Goal: Find contact information: Find contact information

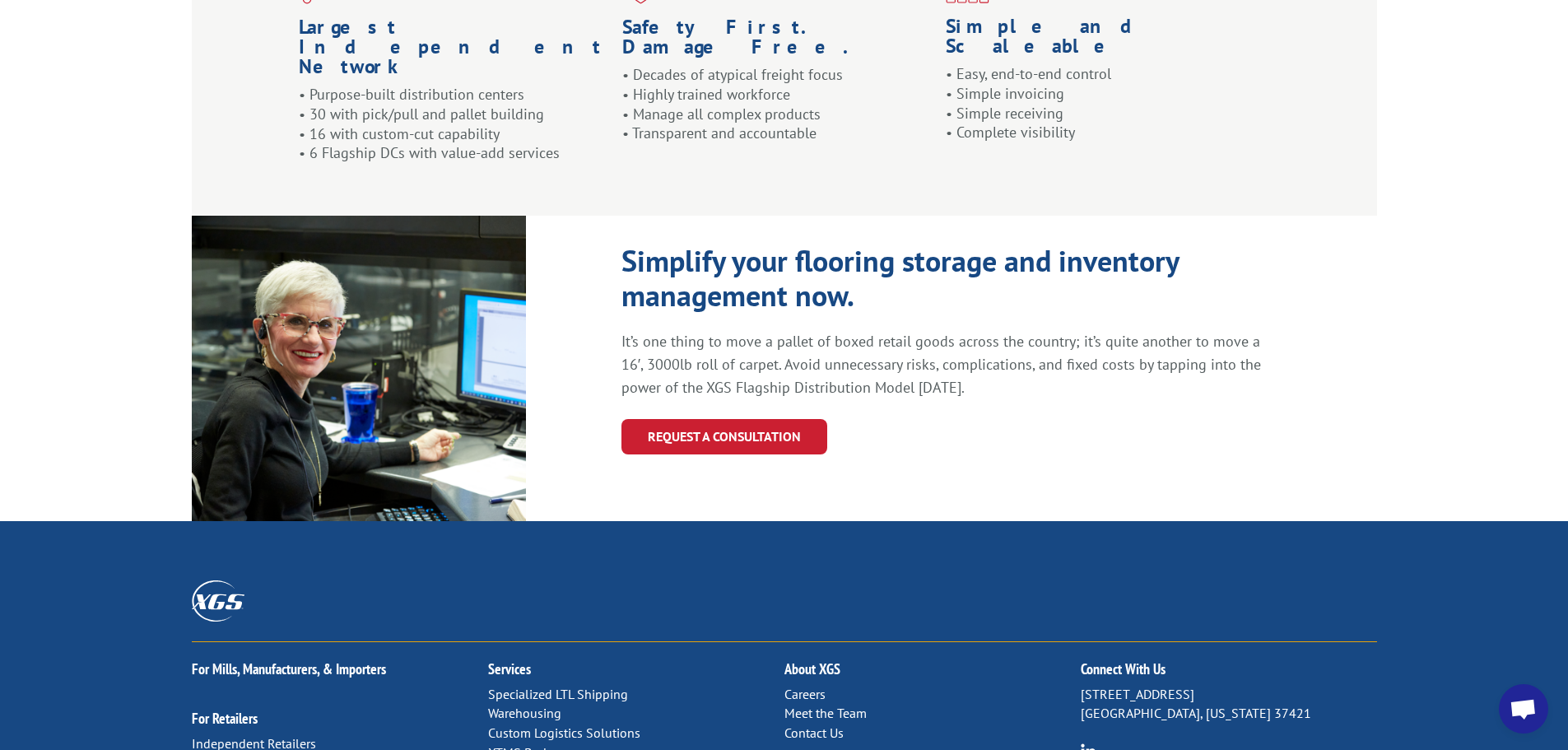
scroll to position [1729, 0]
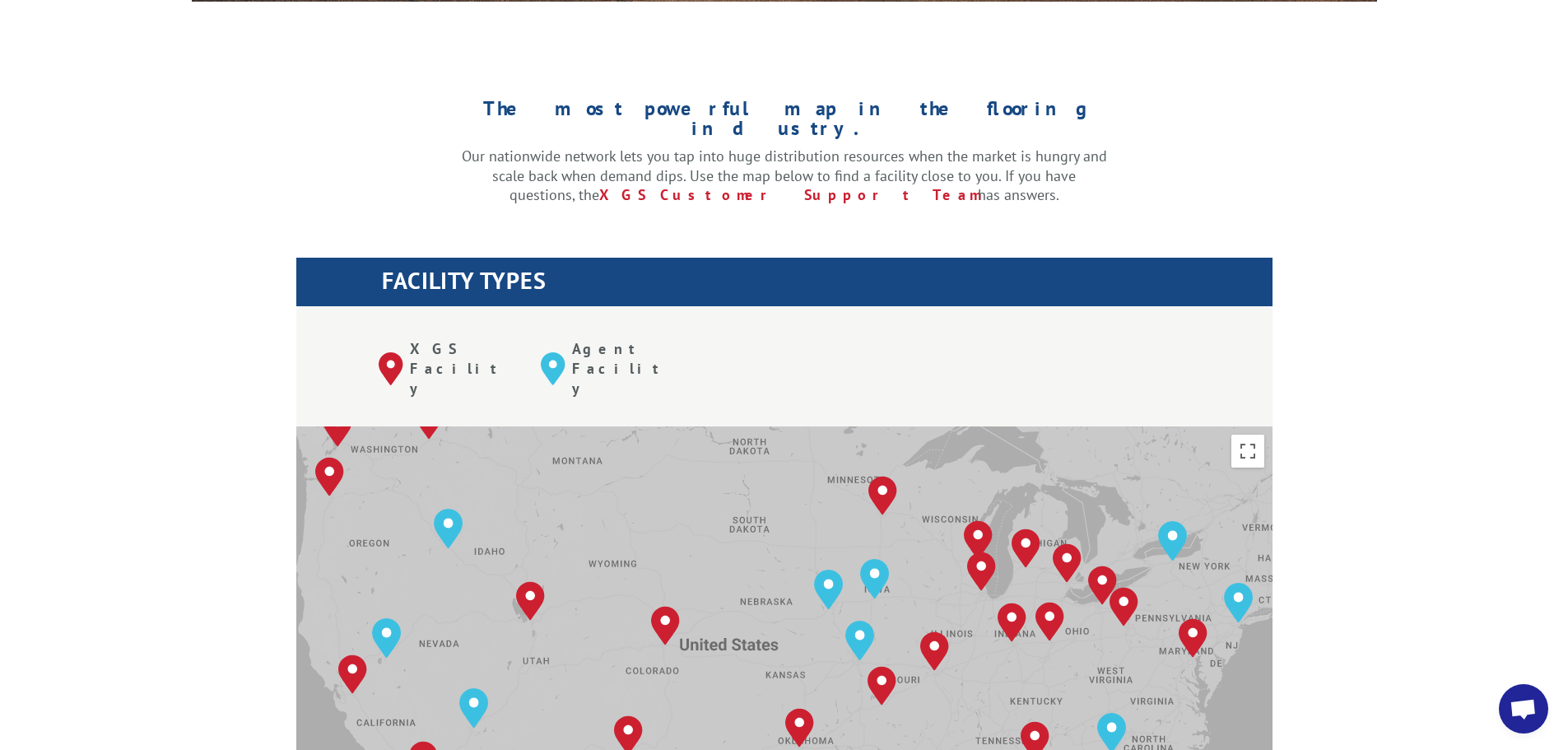
scroll to position [576, 0]
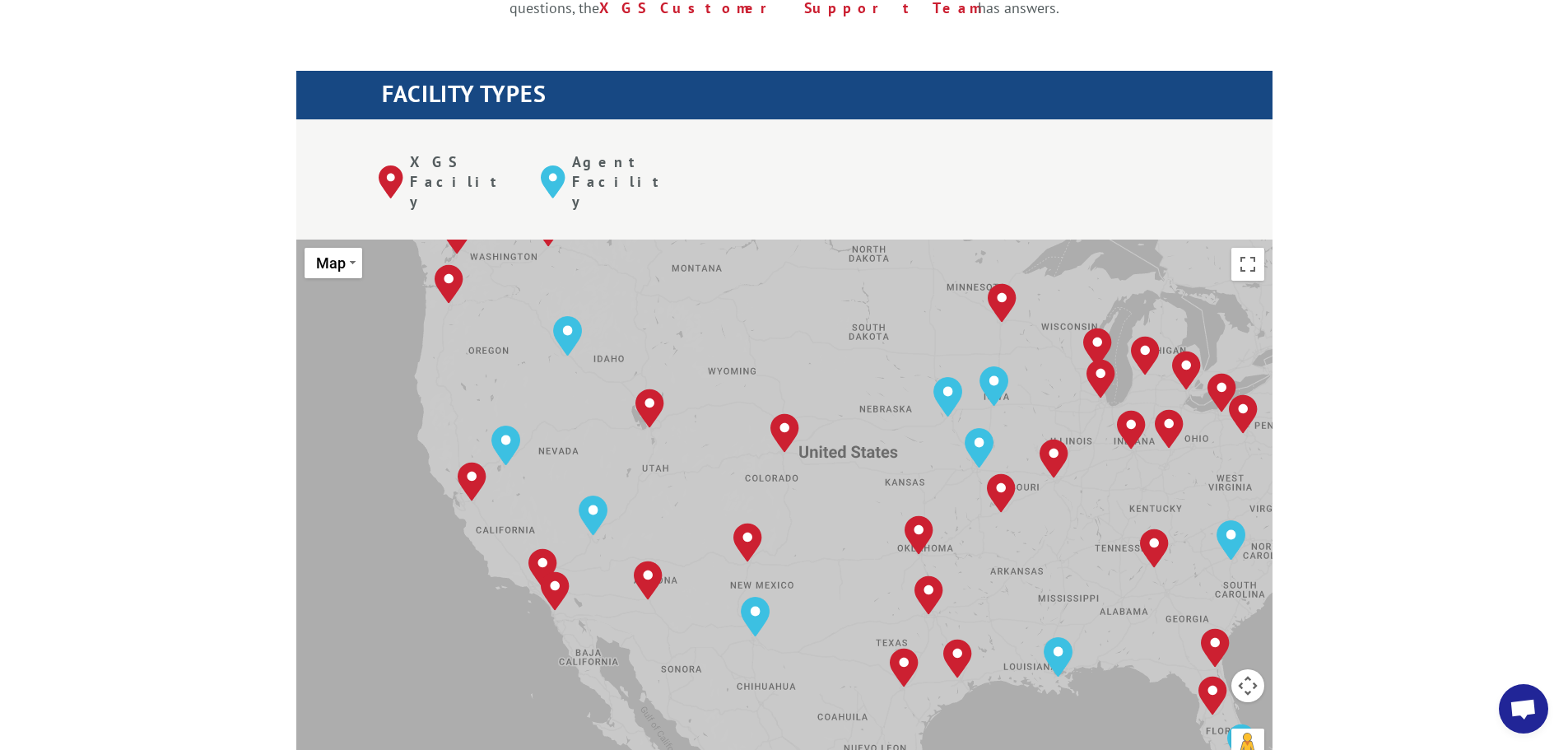
drag, startPoint x: 523, startPoint y: 448, endPoint x: 704, endPoint y: 437, distance: 181.3
click at [703, 438] on div "[GEOGRAPHIC_DATA], [GEOGRAPHIC_DATA] [GEOGRAPHIC_DATA], [GEOGRAPHIC_DATA] [GEOG…" at bounding box center [784, 510] width 976 height 541
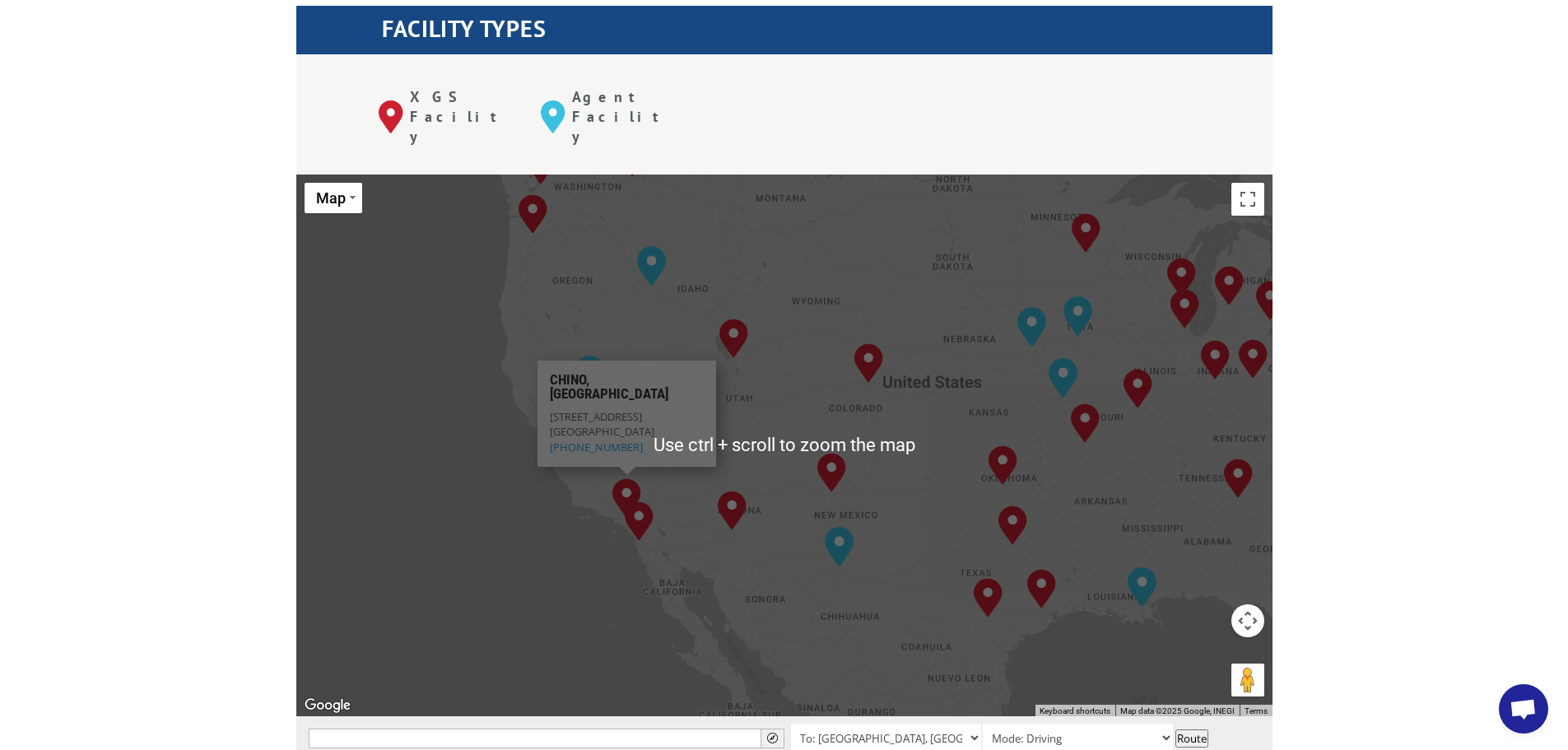
scroll to position [659, 0]
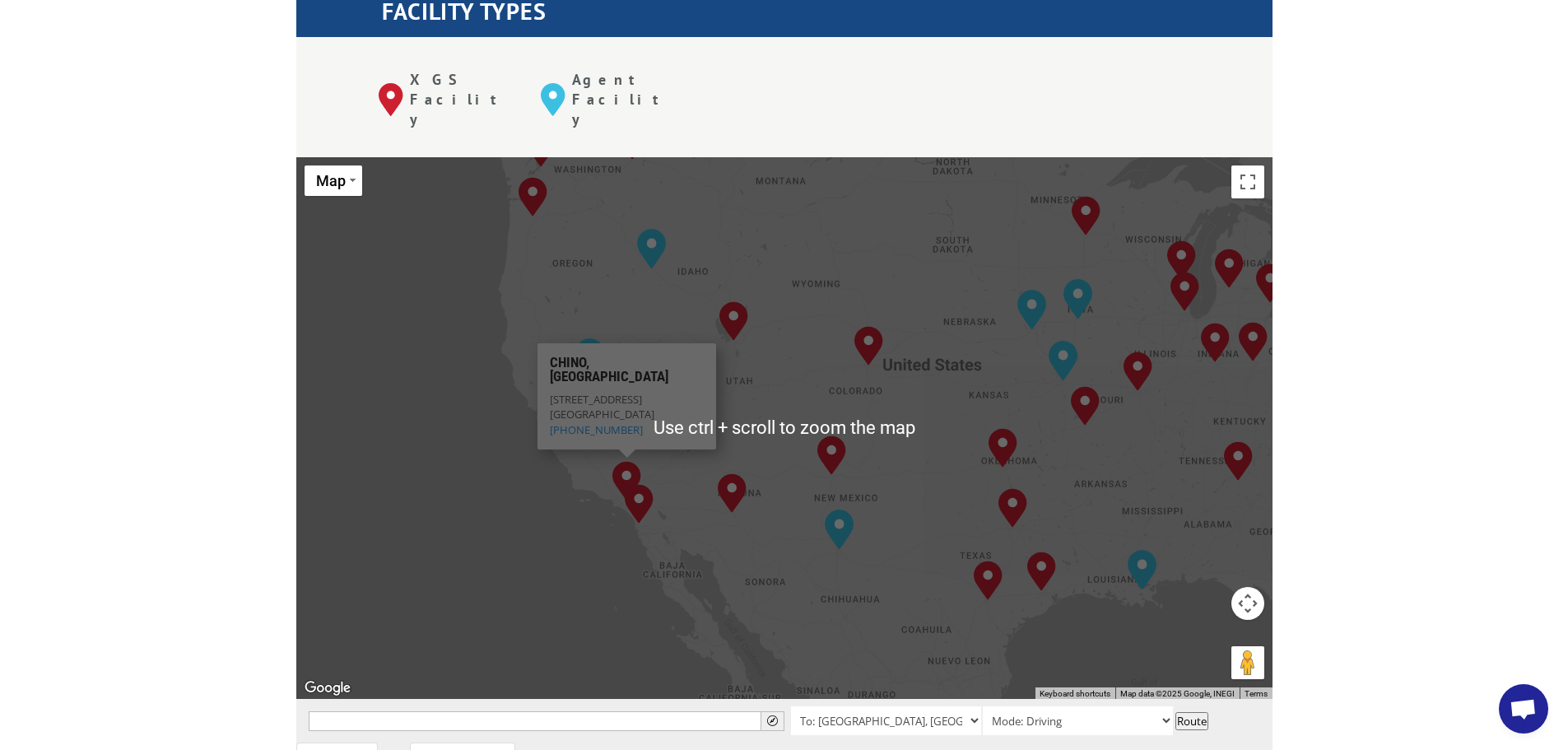
click at [179, 475] on div "The most powerful map in the flooring industry. Our nationwide network lets you…" at bounding box center [784, 563] width 1568 height 1573
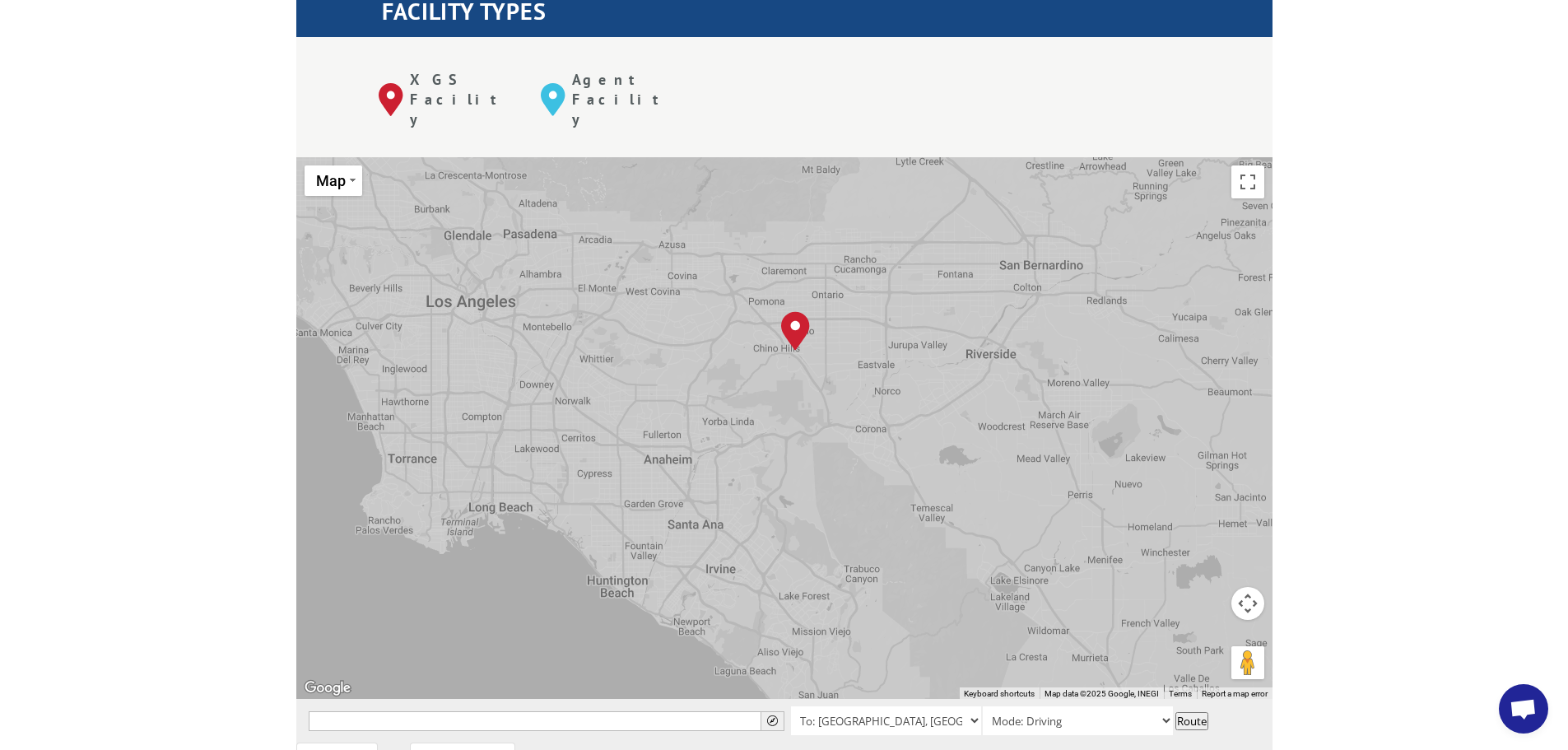
drag, startPoint x: 844, startPoint y: 303, endPoint x: 738, endPoint y: 479, distance: 205.5
click at [738, 478] on div "[GEOGRAPHIC_DATA], [GEOGRAPHIC_DATA] [GEOGRAPHIC_DATA], [GEOGRAPHIC_DATA] [GEOG…" at bounding box center [784, 428] width 976 height 541
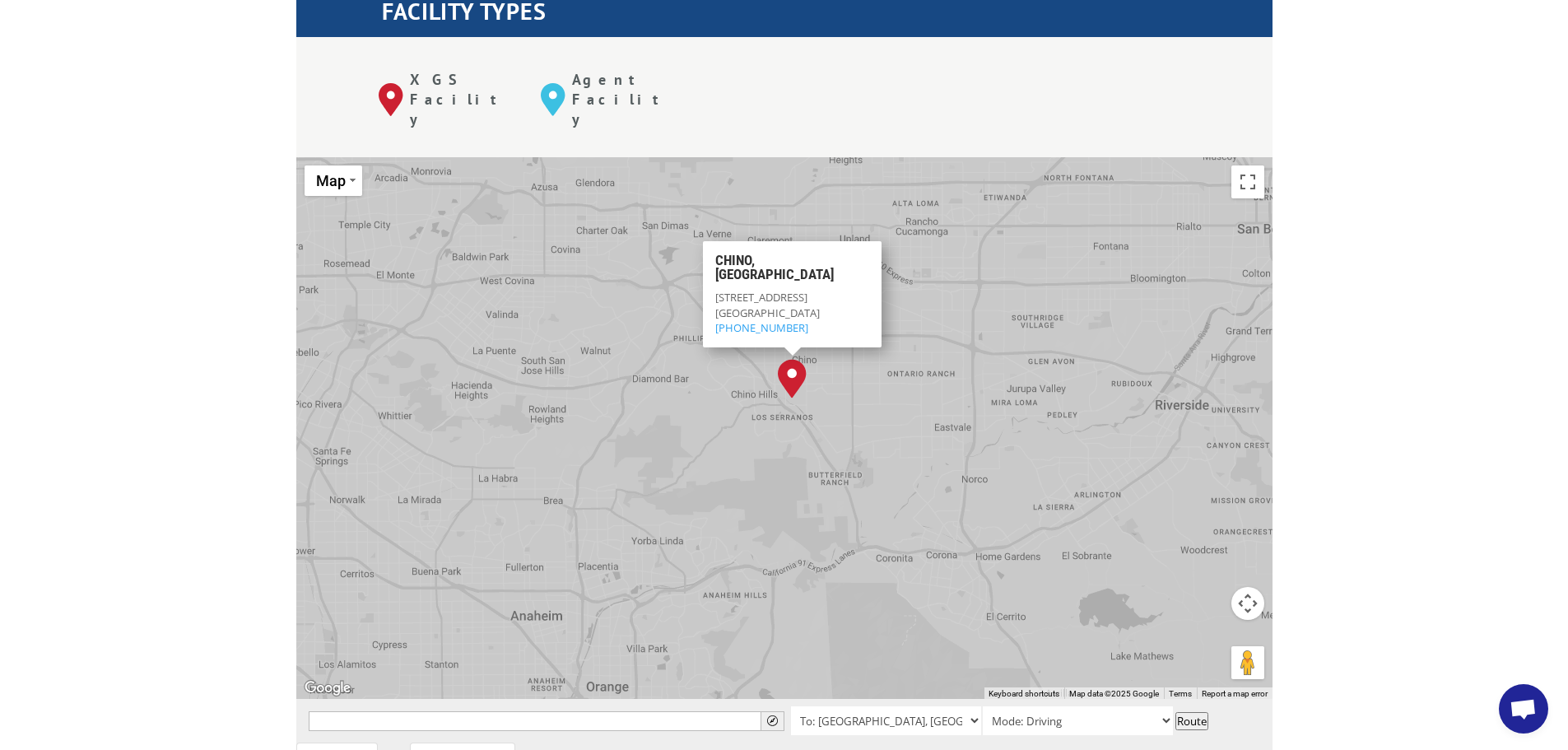
click at [790, 359] on img "Chino, CA" at bounding box center [793, 378] width 29 height 40
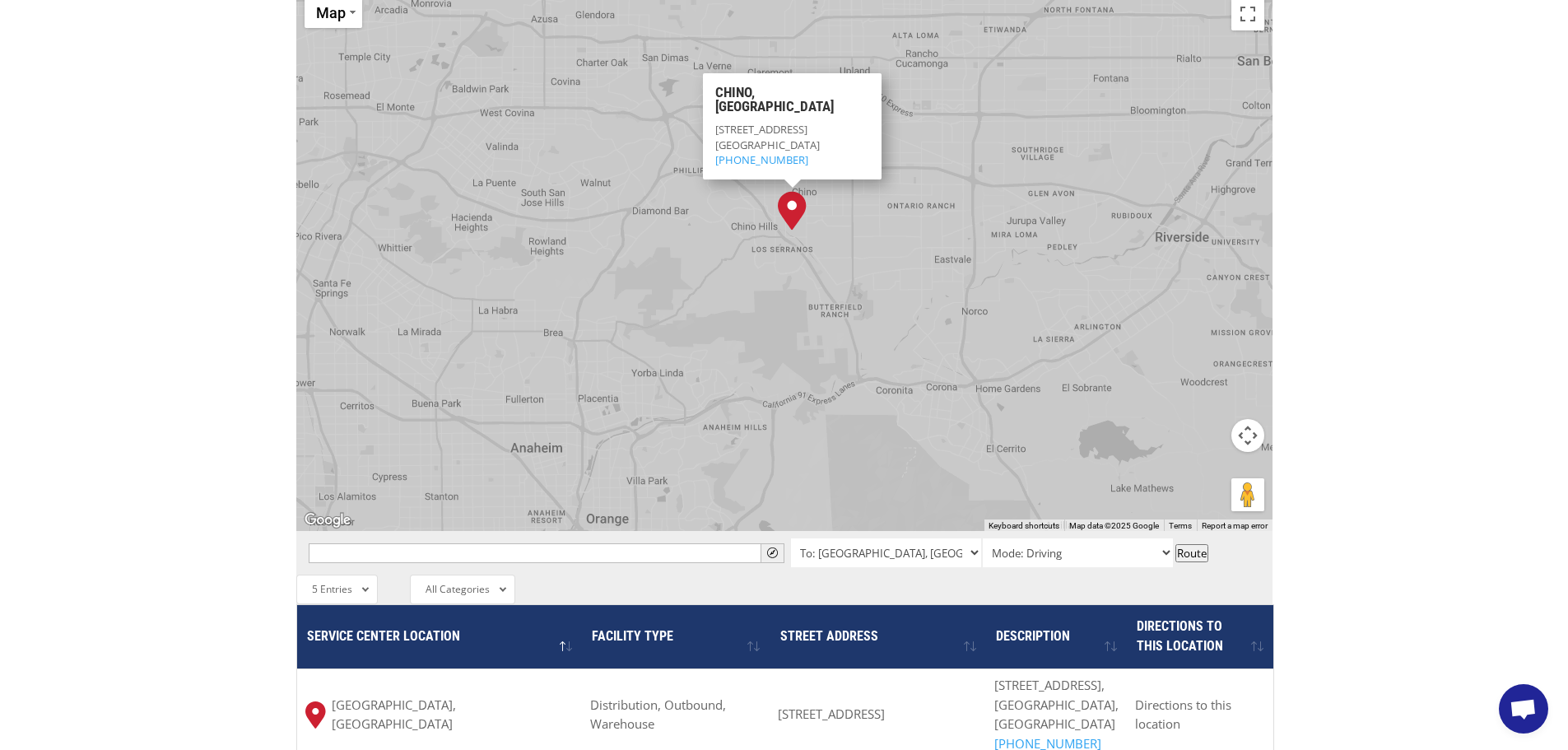
scroll to position [823, 0]
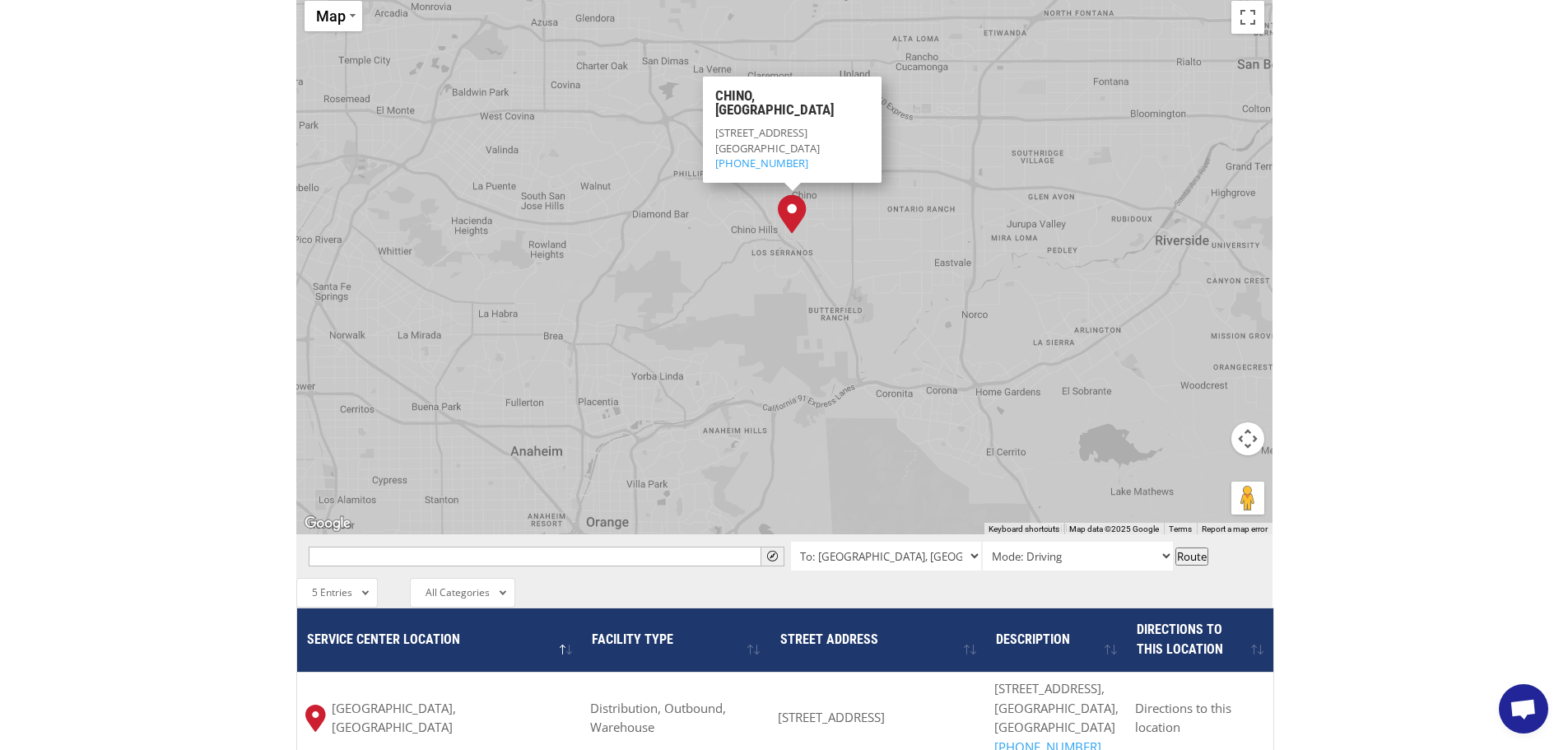
click at [787, 194] on img "Chino, CA" at bounding box center [793, 213] width 29 height 40
click at [790, 194] on img "Chino, CA" at bounding box center [793, 213] width 29 height 40
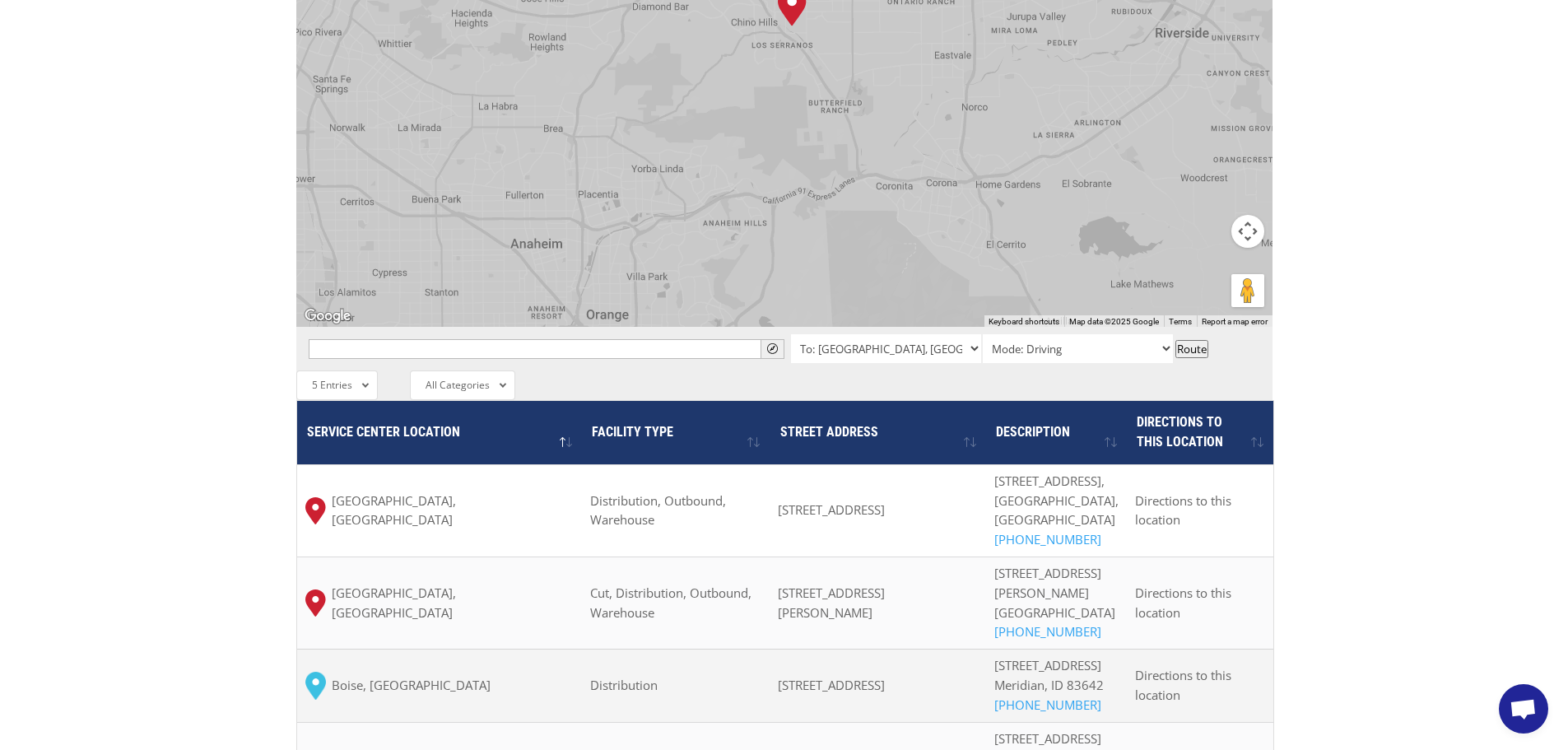
scroll to position [1070, 0]
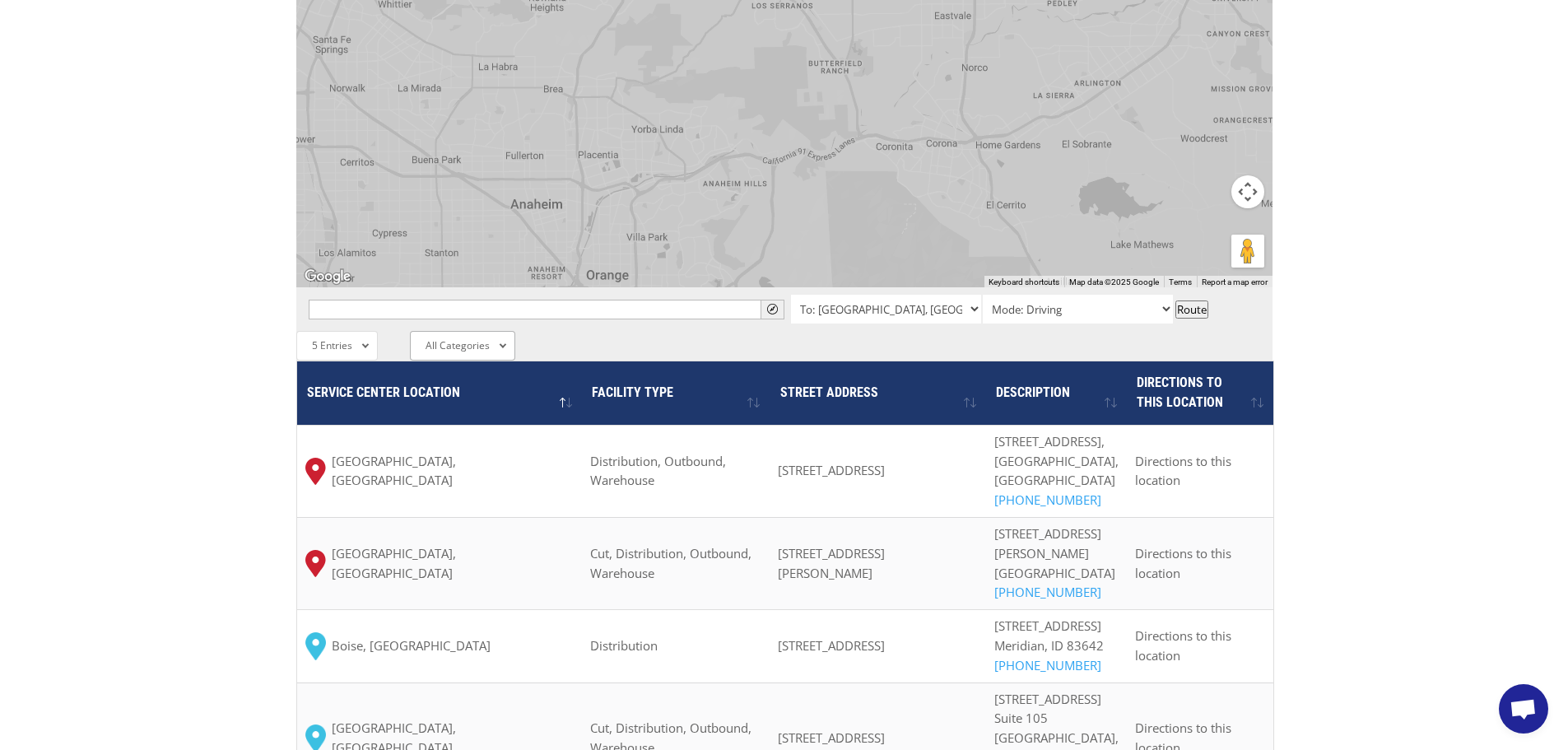
click at [492, 331] on div "All Categories All Categories Distribution Outbound Warehouse Cut Consolidation" at bounding box center [463, 345] width 106 height 30
click at [341, 339] on span "5 Entries" at bounding box center [333, 345] width 41 height 14
click at [252, 328] on div "The most powerful map in the flooring industry. Our nationwide network lets you…" at bounding box center [784, 151] width 1568 height 1573
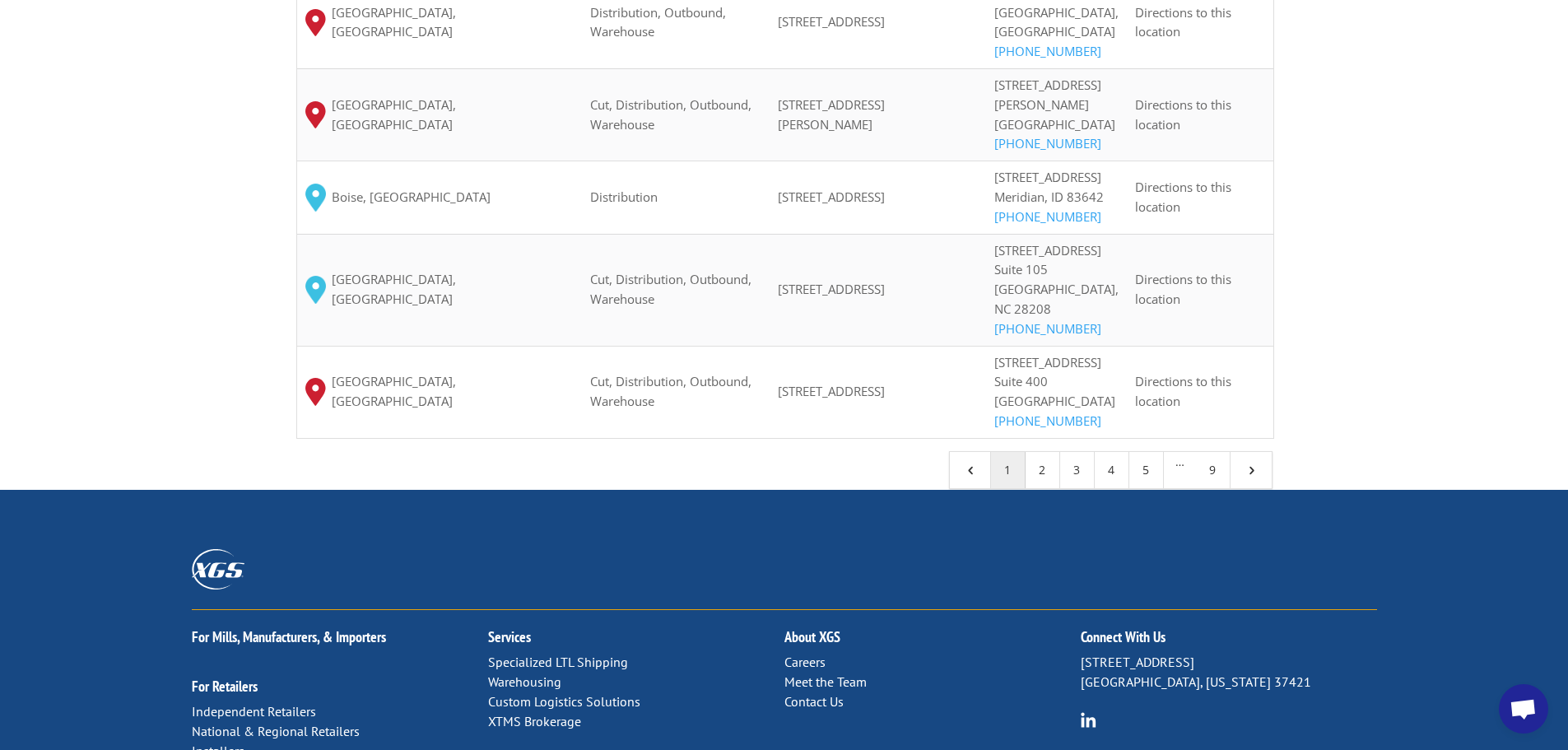
scroll to position [1564, 0]
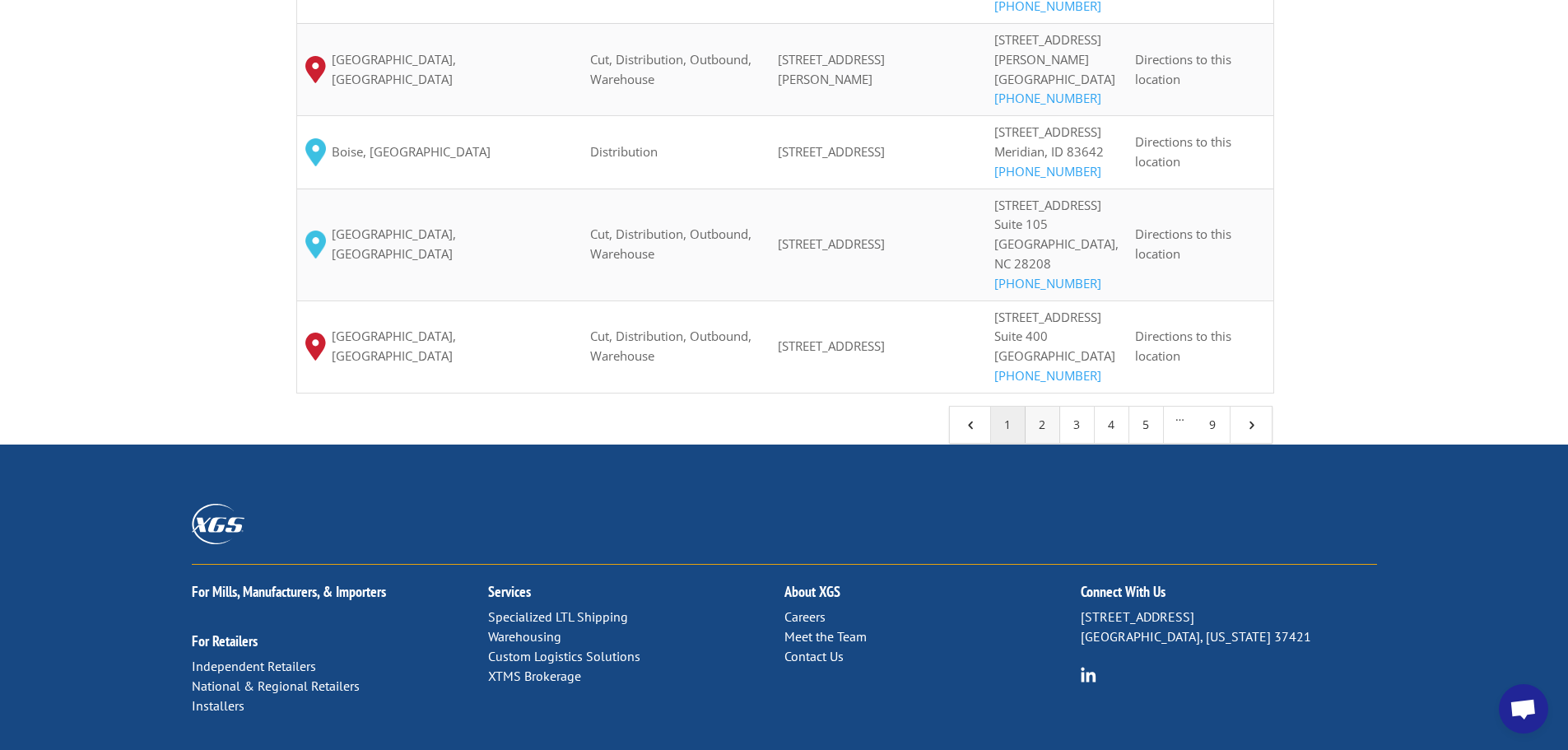
click at [1043, 442] on link "2" at bounding box center [1043, 424] width 35 height 36
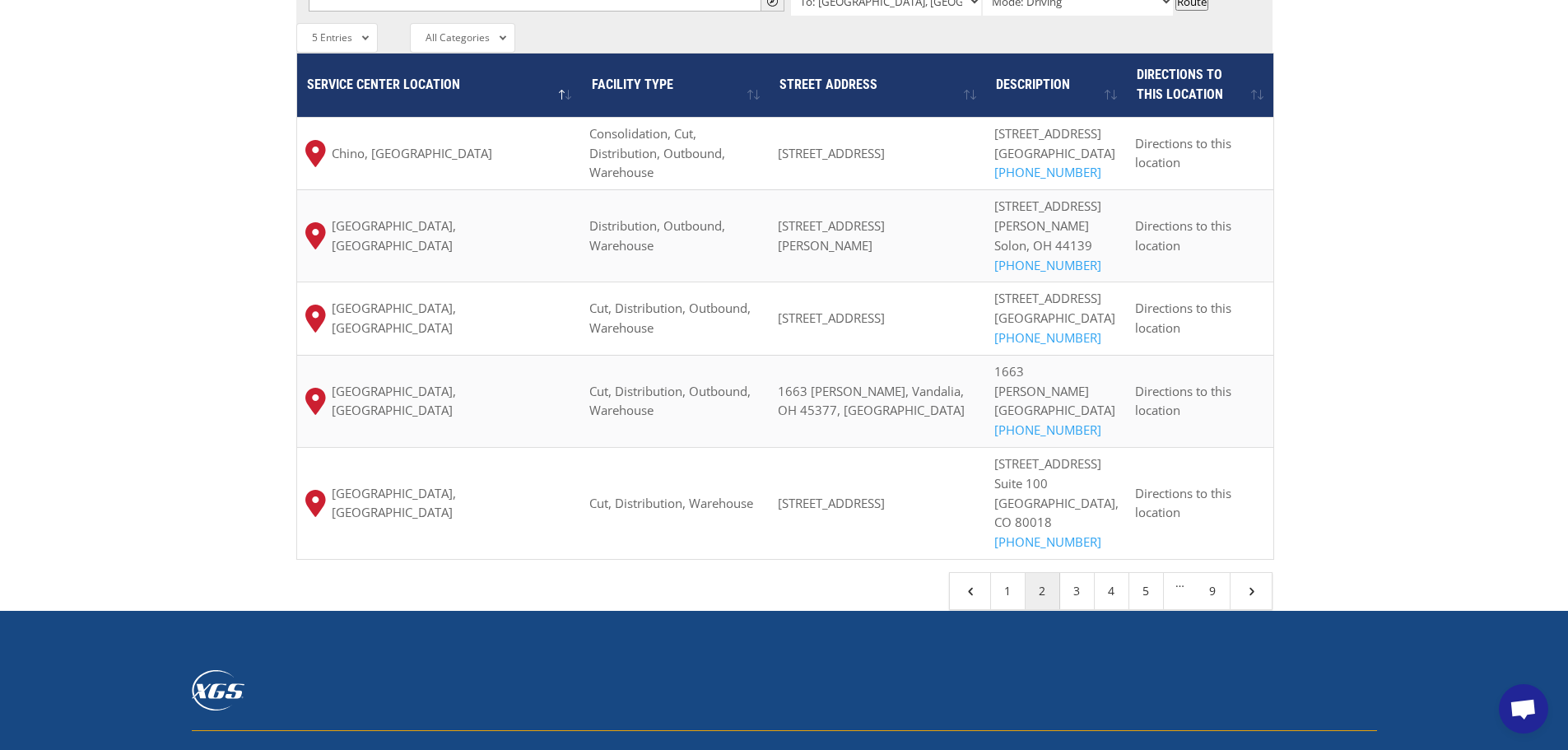
scroll to position [1317, 0]
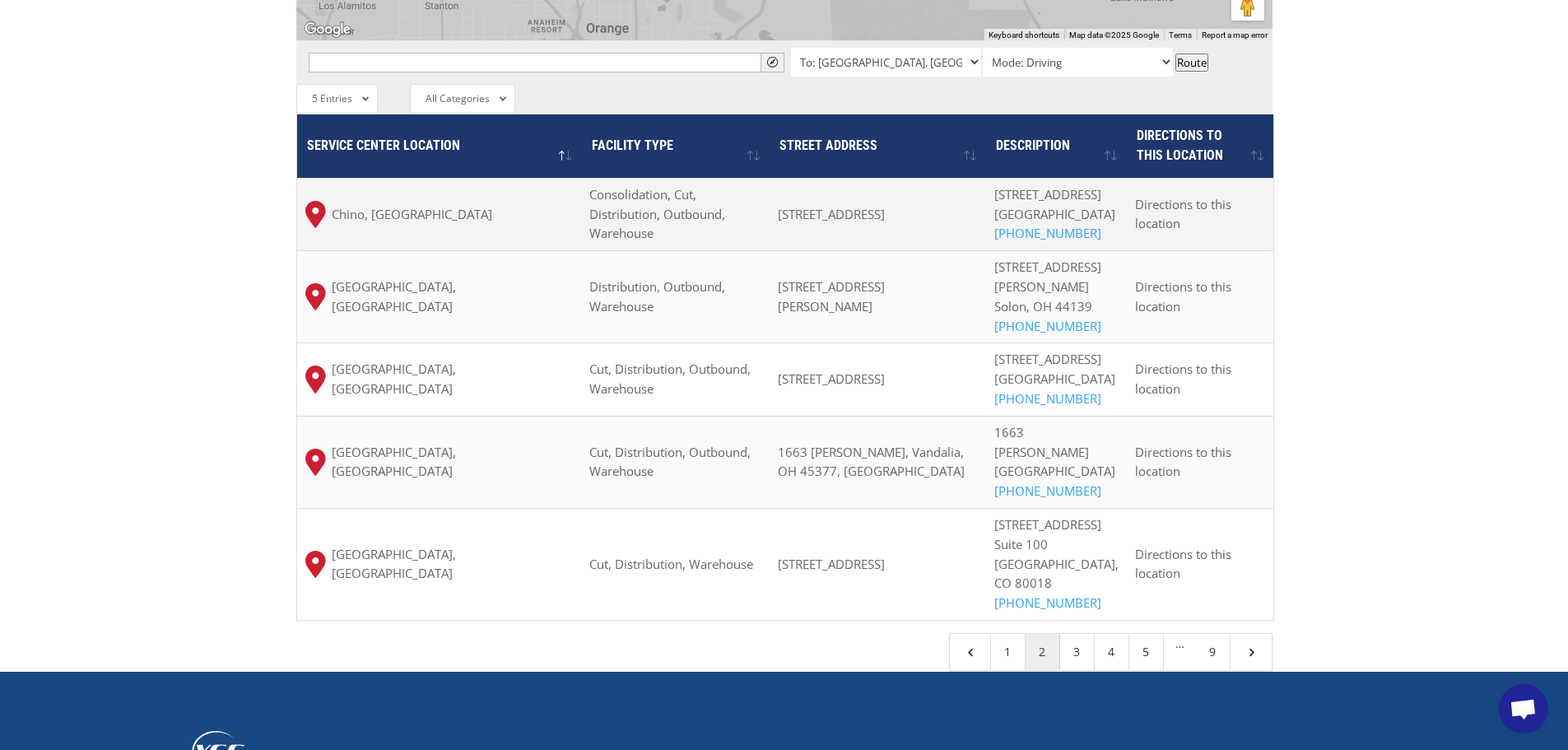
click at [851, 206] on span "[STREET_ADDRESS]" at bounding box center [832, 213] width 107 height 16
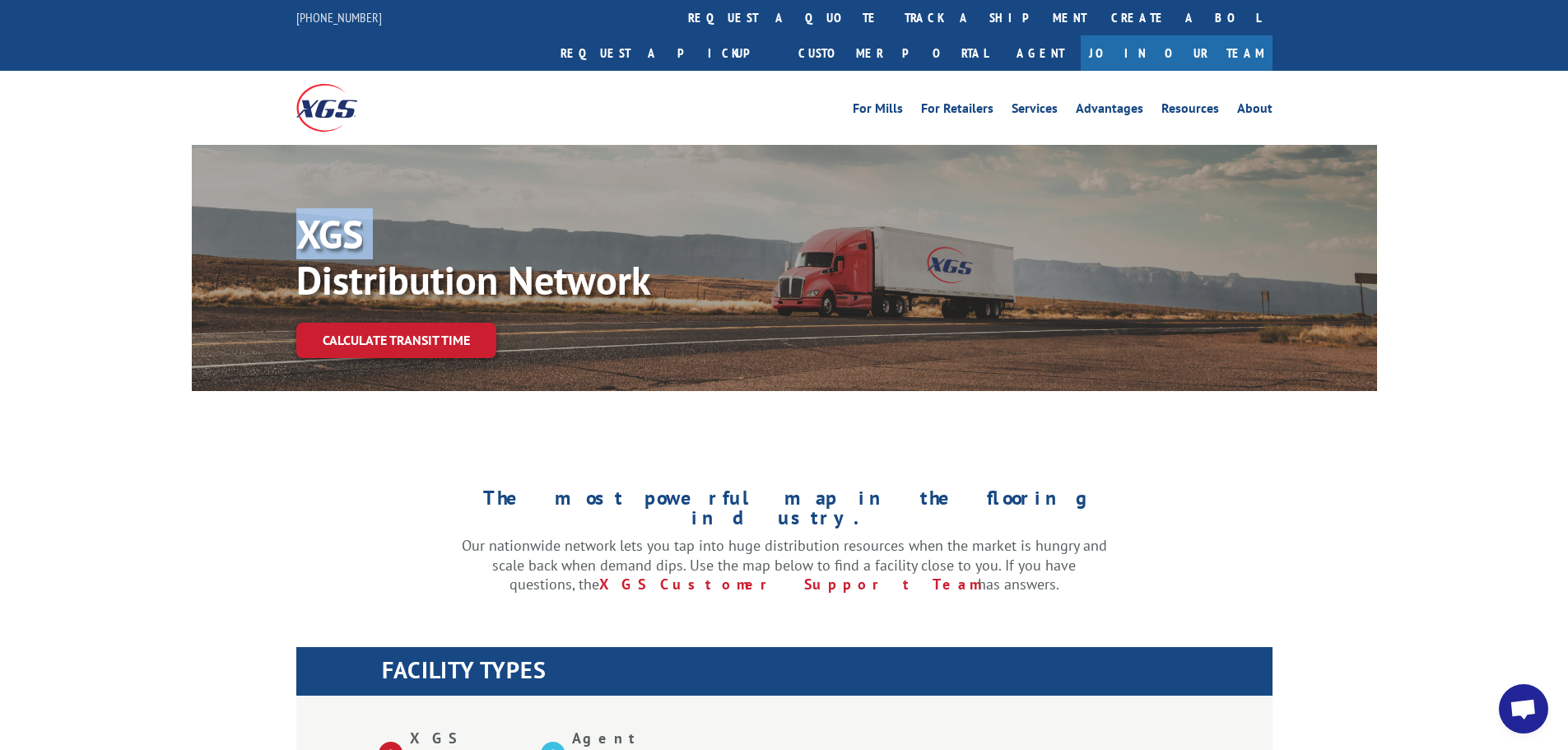
click at [851, 145] on div "XGS Distribution Network Calculate transit time" at bounding box center [785, 268] width 1186 height 246
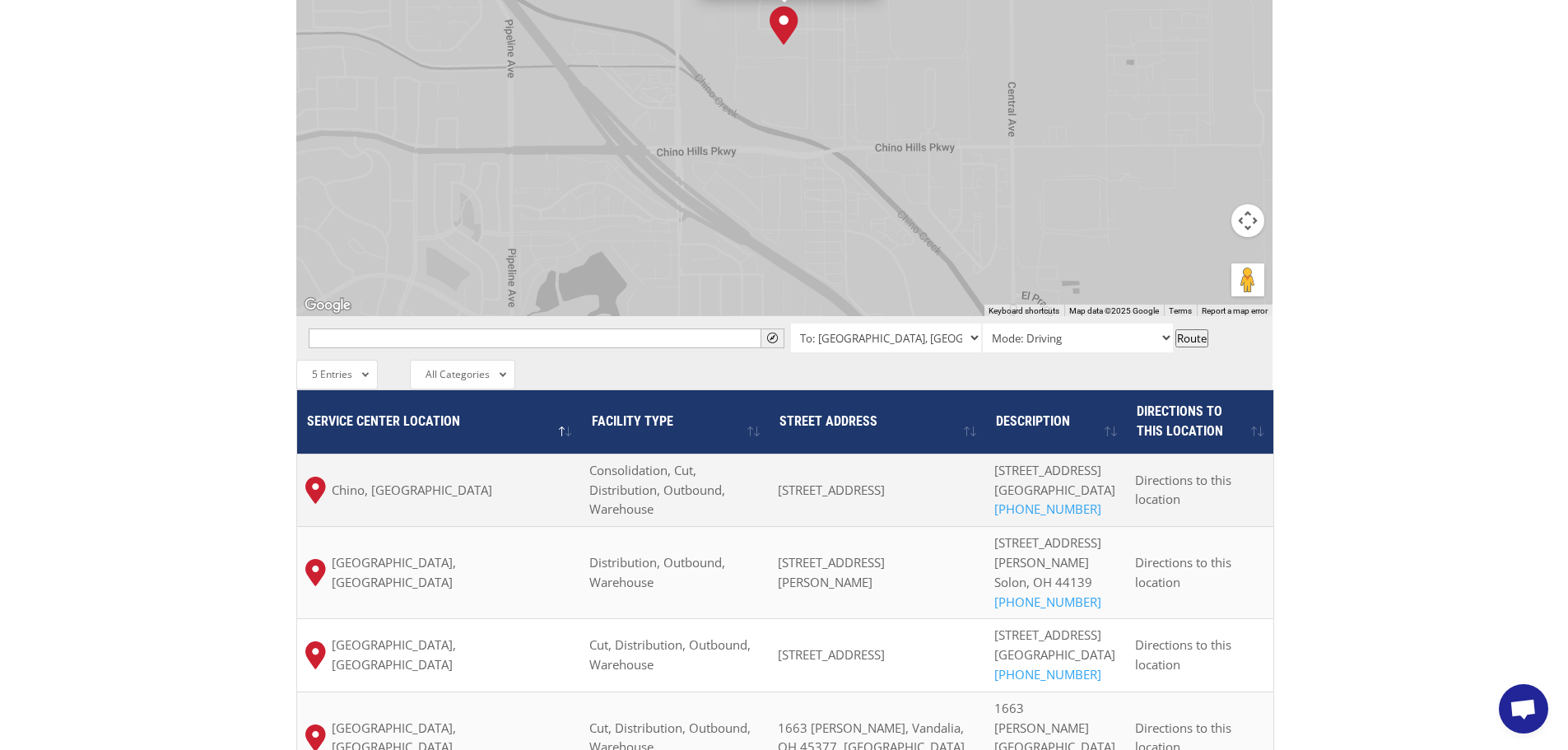
scroll to position [1070, 0]
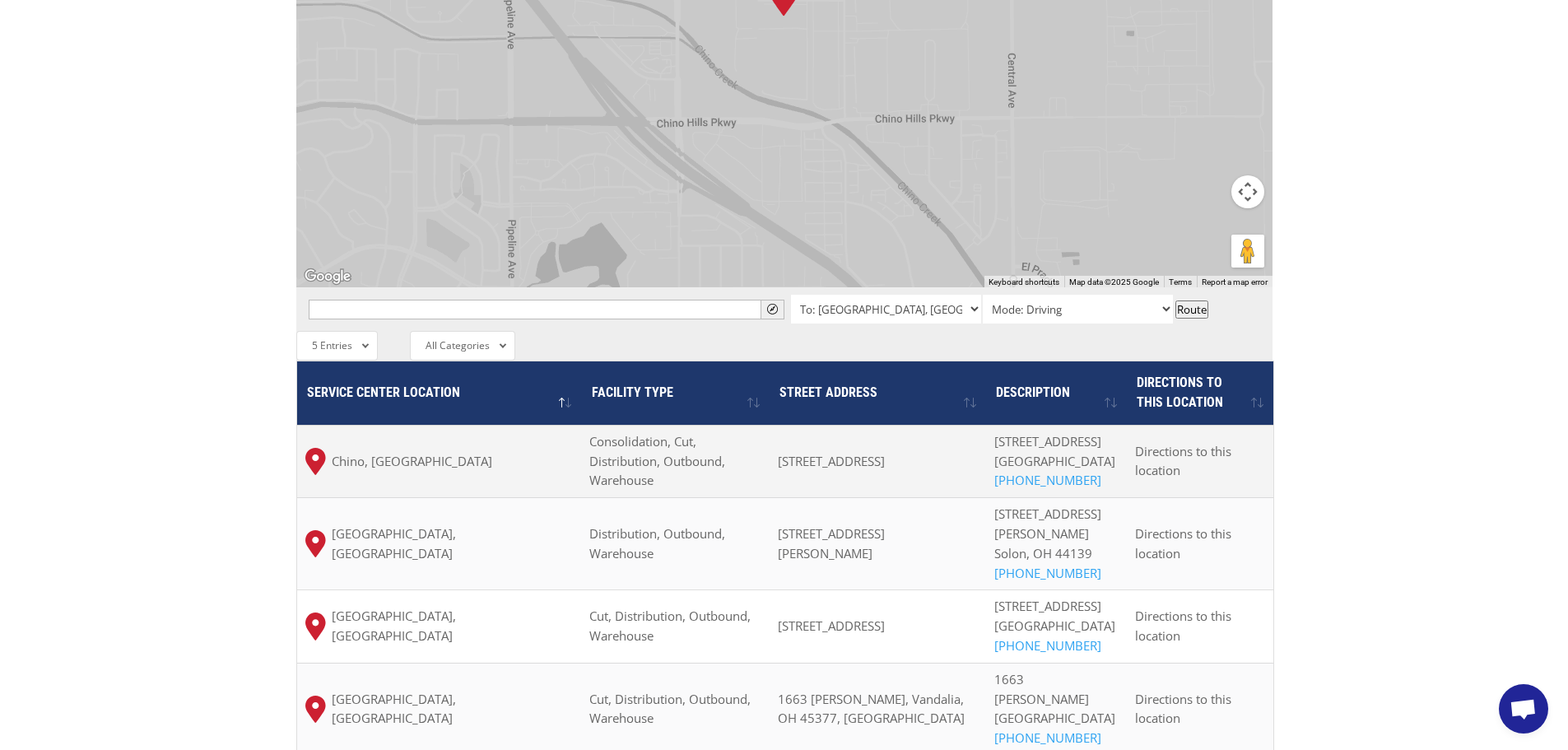
drag, startPoint x: 835, startPoint y: 368, endPoint x: 783, endPoint y: 386, distance: 55.0
click at [783, 425] on td "[STREET_ADDRESS]" at bounding box center [877, 461] width 216 height 73
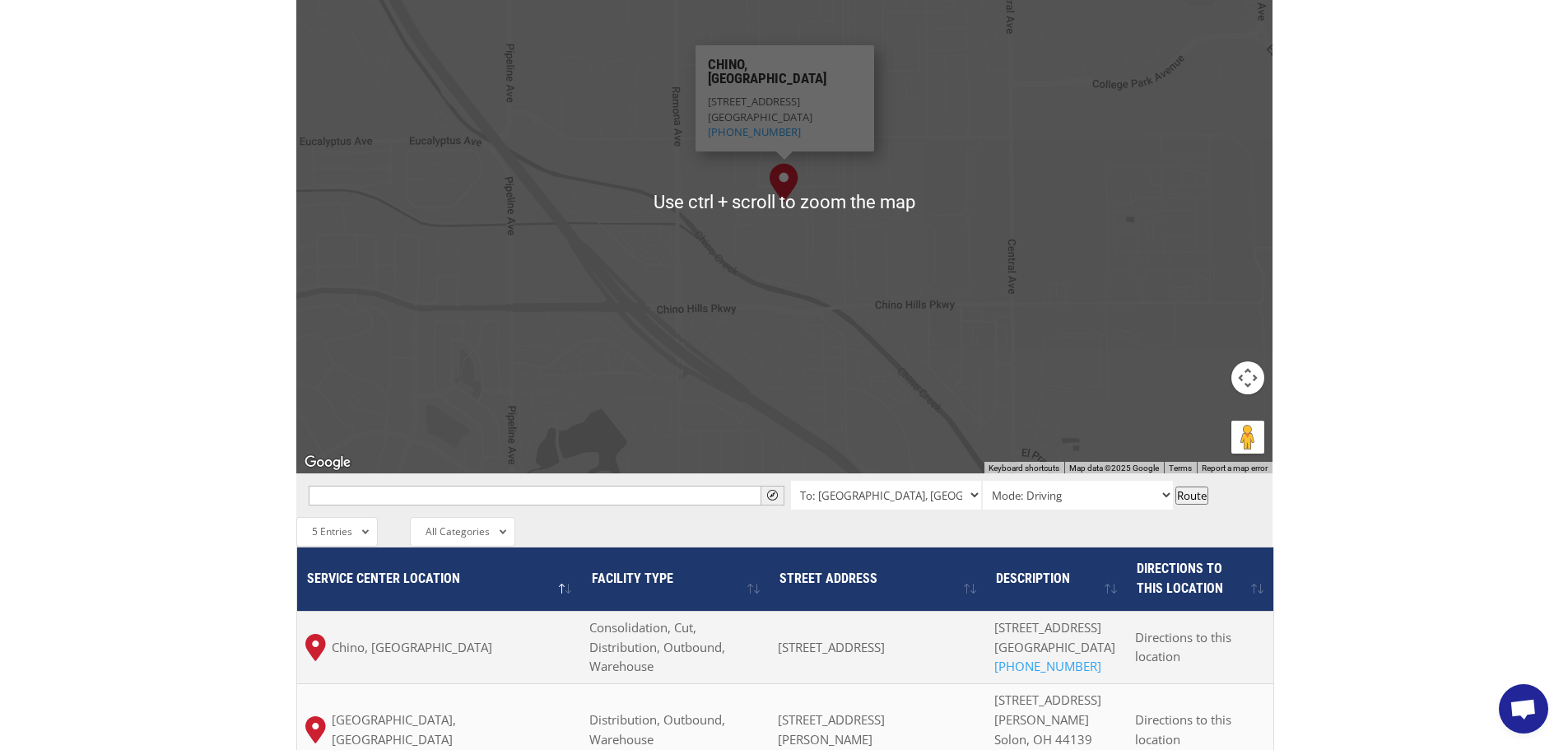
scroll to position [887, 0]
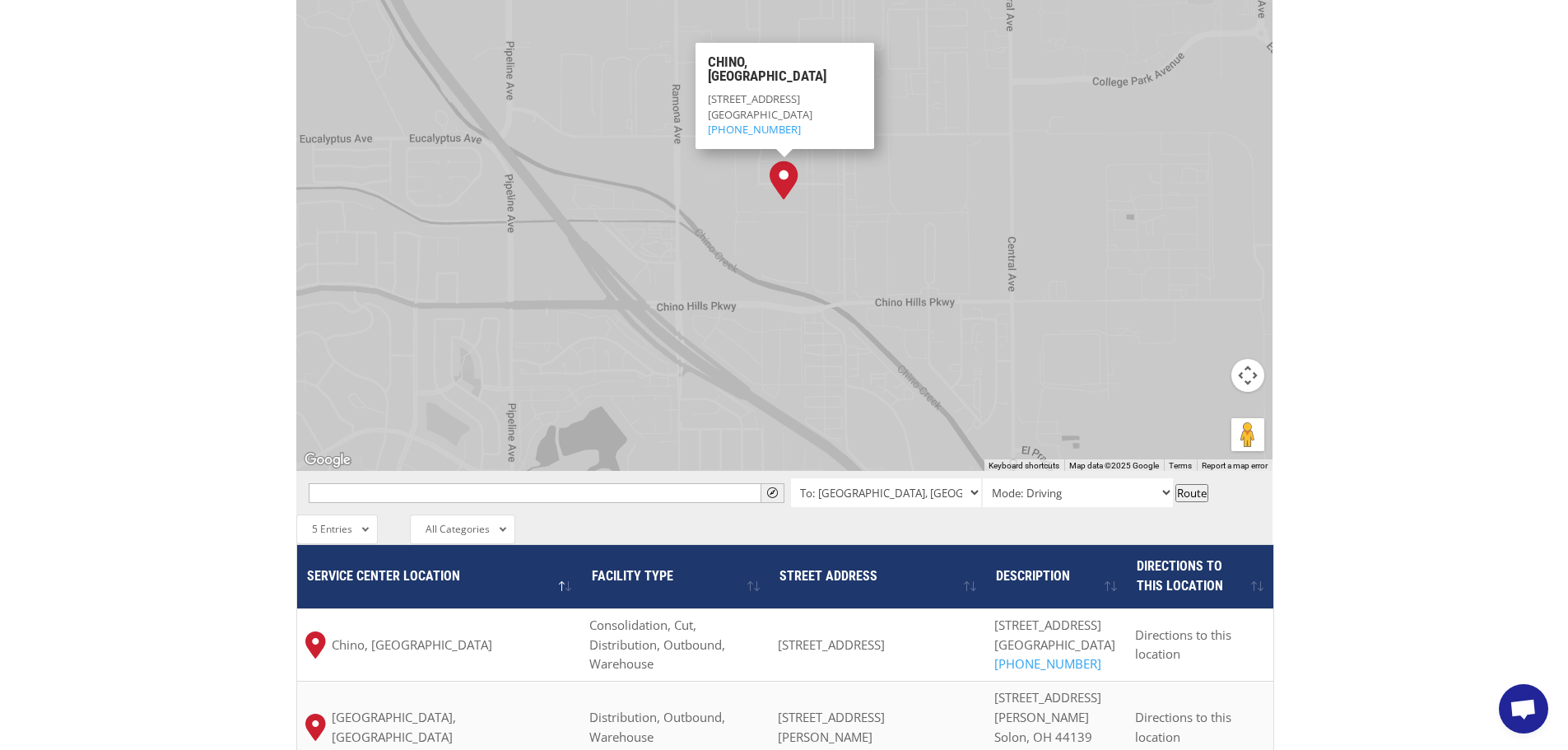
drag, startPoint x: 784, startPoint y: 556, endPoint x: 941, endPoint y: 557, distance: 157.0
click at [952, 608] on td "[STREET_ADDRESS]" at bounding box center [877, 644] width 216 height 73
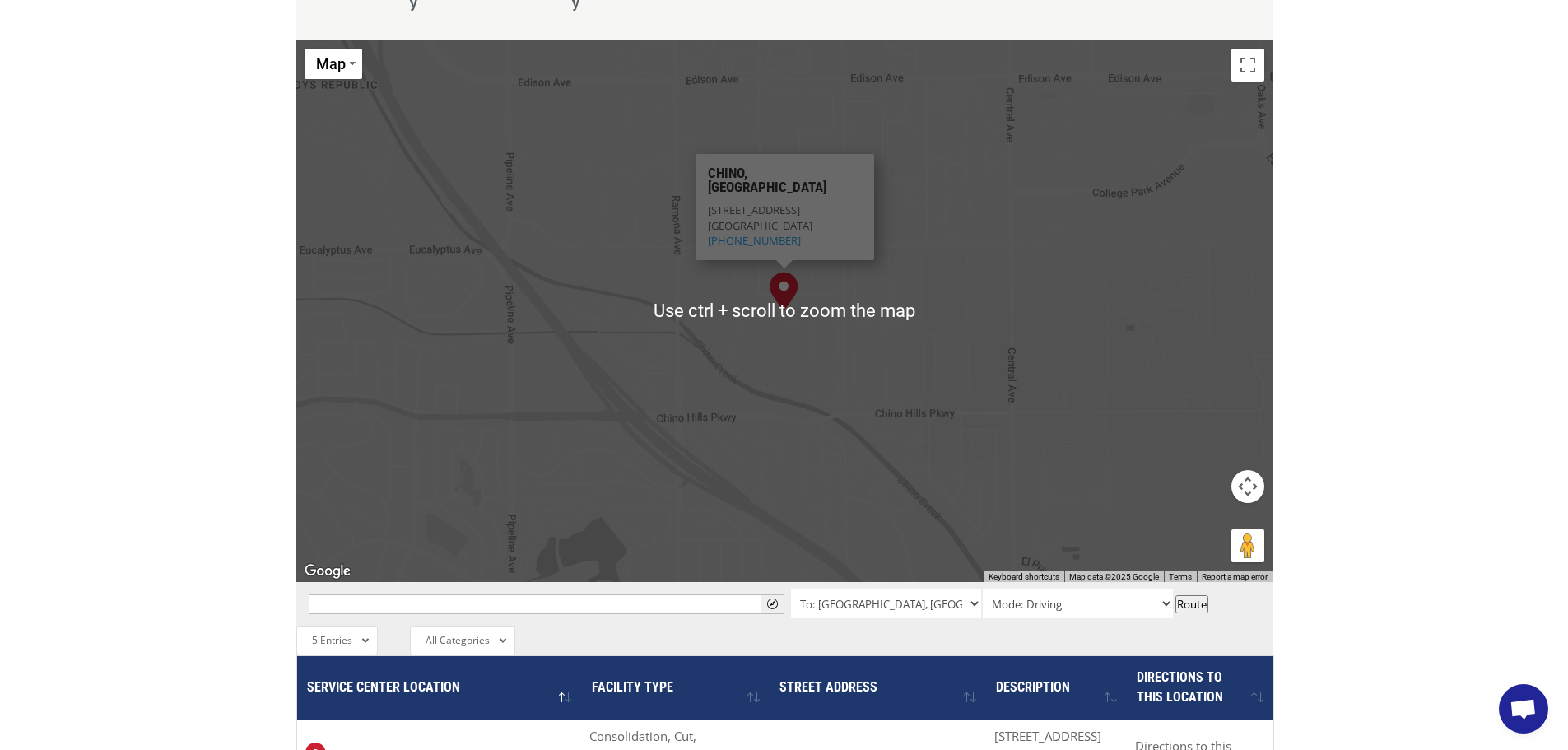
scroll to position [796, 0]
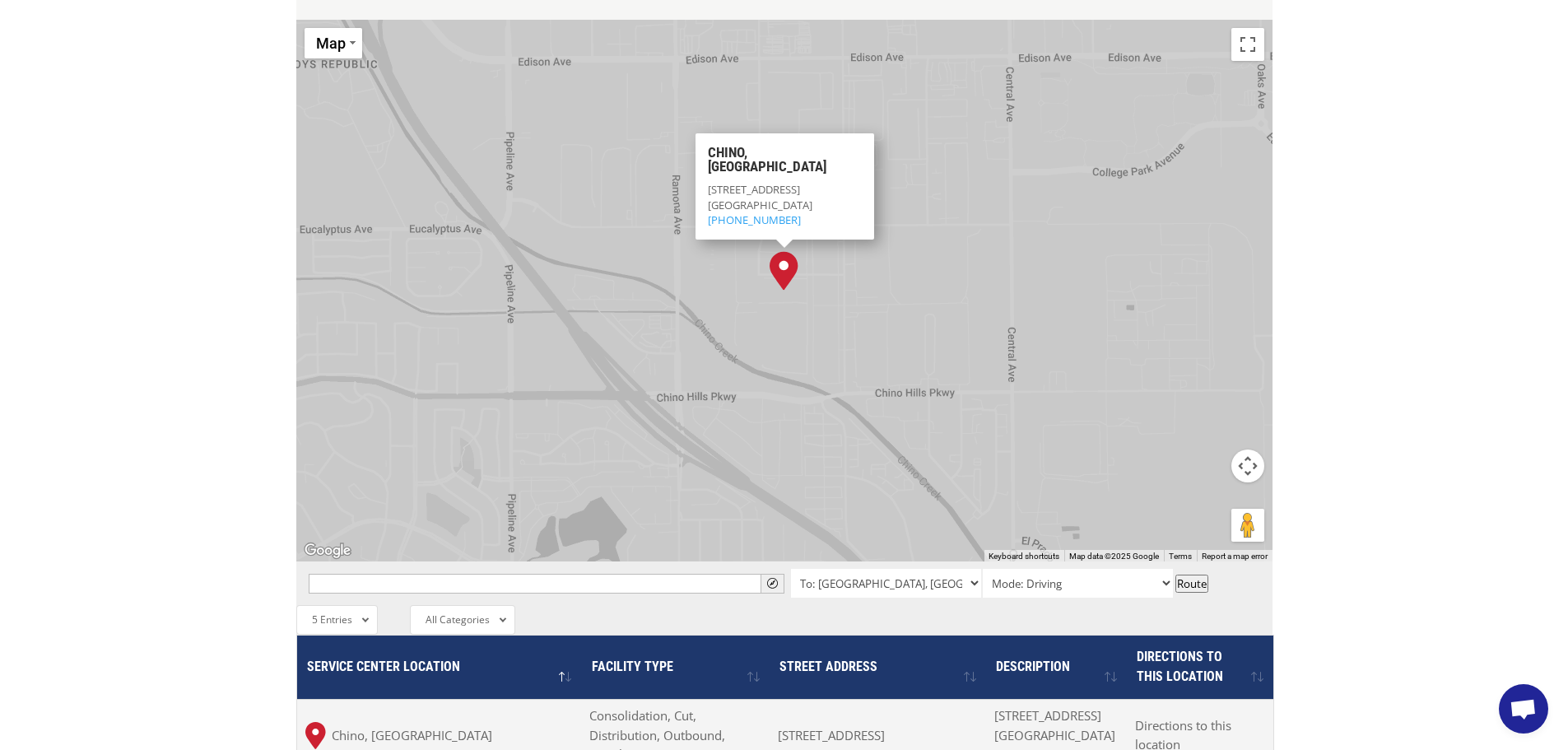
copy span "[STREET_ADDRESS]"
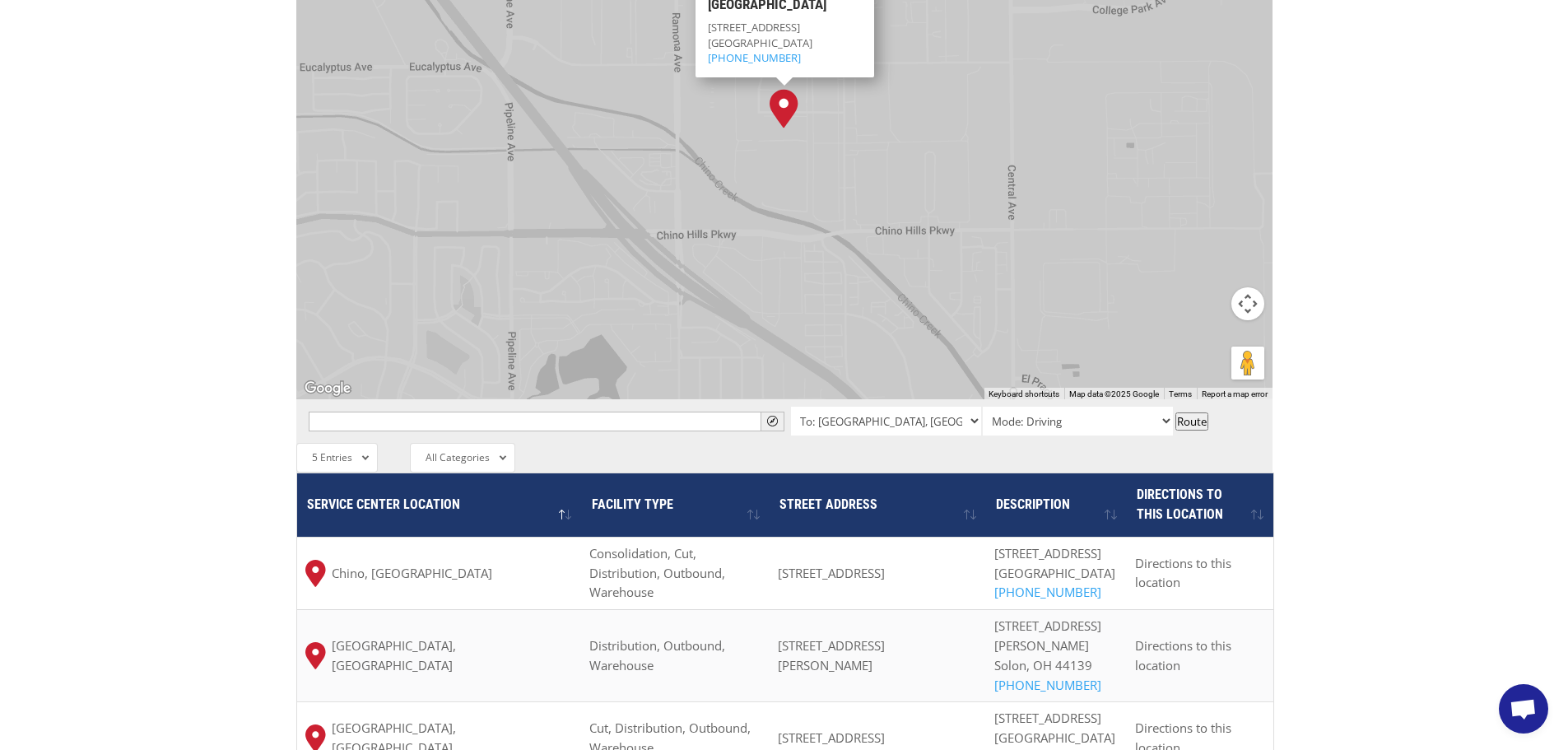
scroll to position [961, 0]
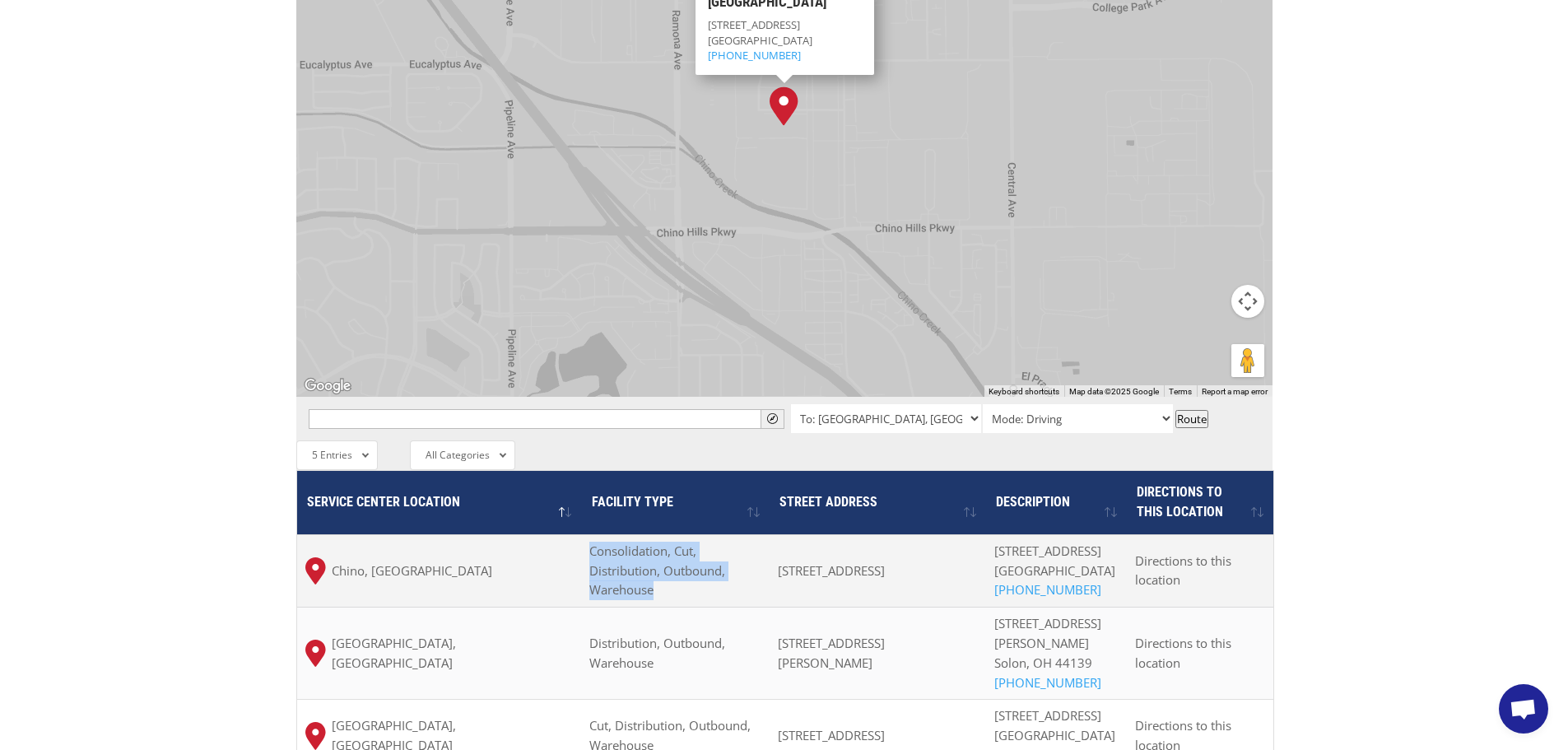
drag, startPoint x: 596, startPoint y: 470, endPoint x: 665, endPoint y: 507, distance: 78.3
click at [665, 535] on td "Consolidation, Cut, Distribution, Outbound, Warehouse" at bounding box center [674, 571] width 187 height 73
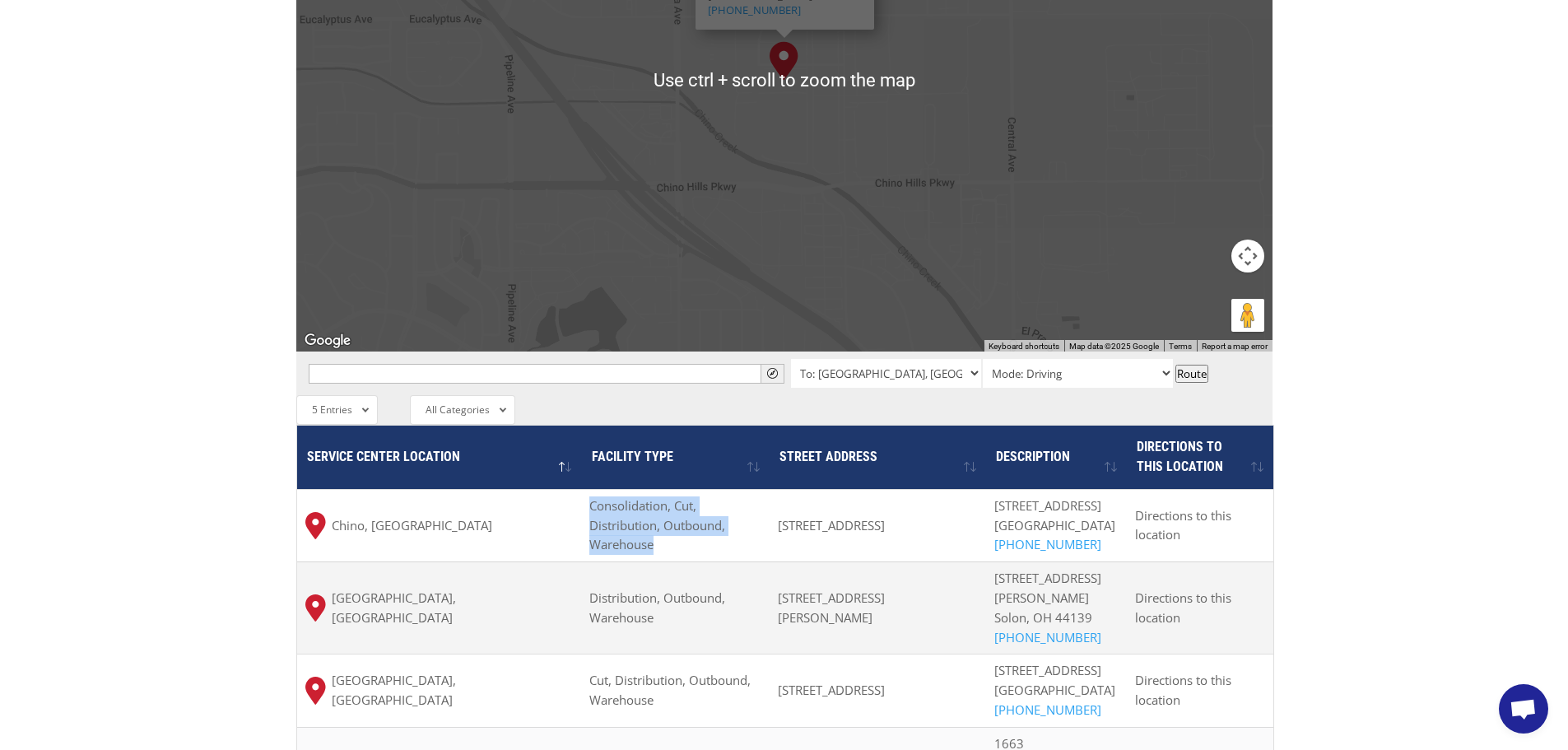
scroll to position [1070, 0]
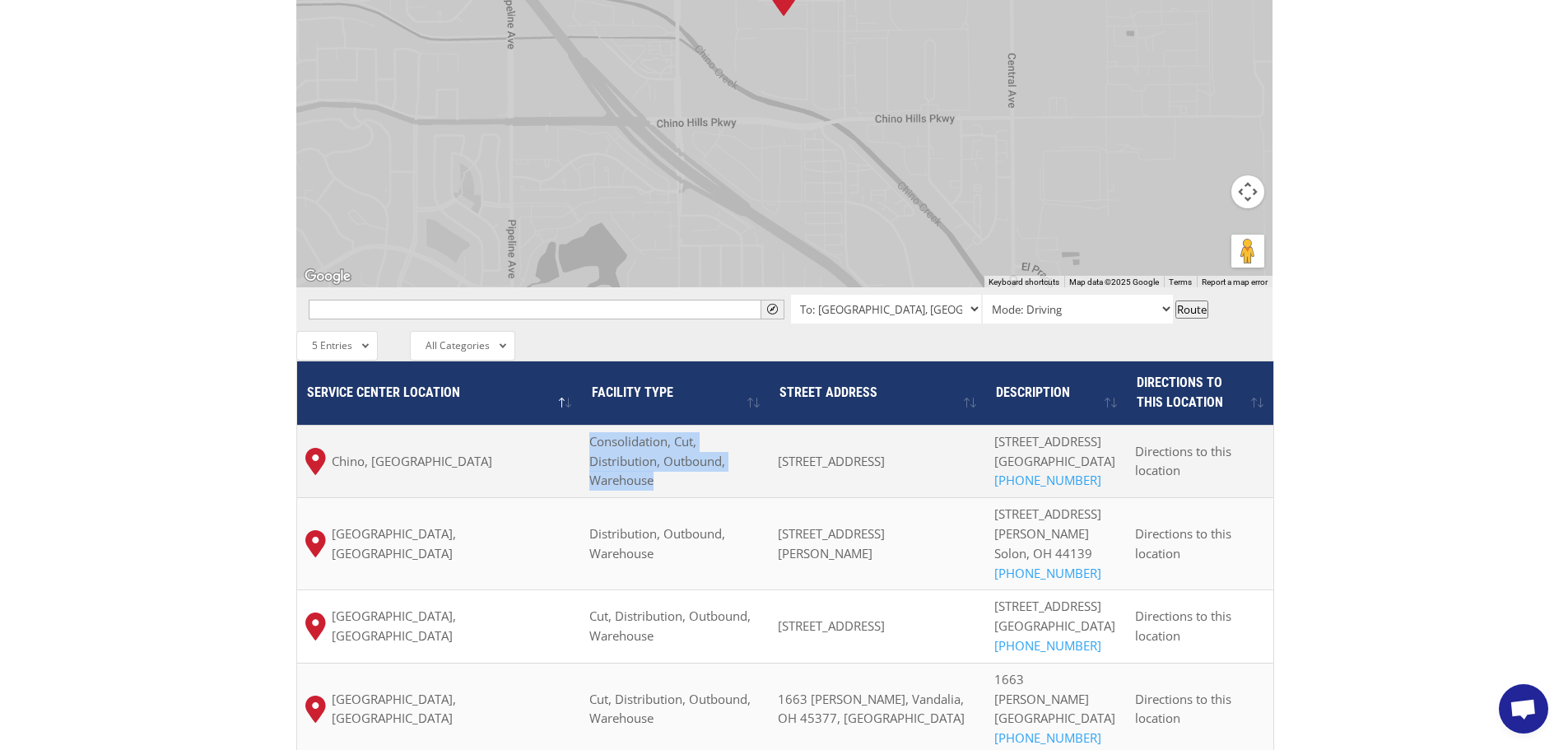
copy span "Consolidation, Cut, Distribution, Outbound, Warehouse"
drag, startPoint x: 1121, startPoint y: 396, endPoint x: 1007, endPoint y: 401, distance: 114.1
click at [1007, 425] on td "[STREET_ADDRESS] (714) 523-5420" at bounding box center [1056, 461] width 141 height 73
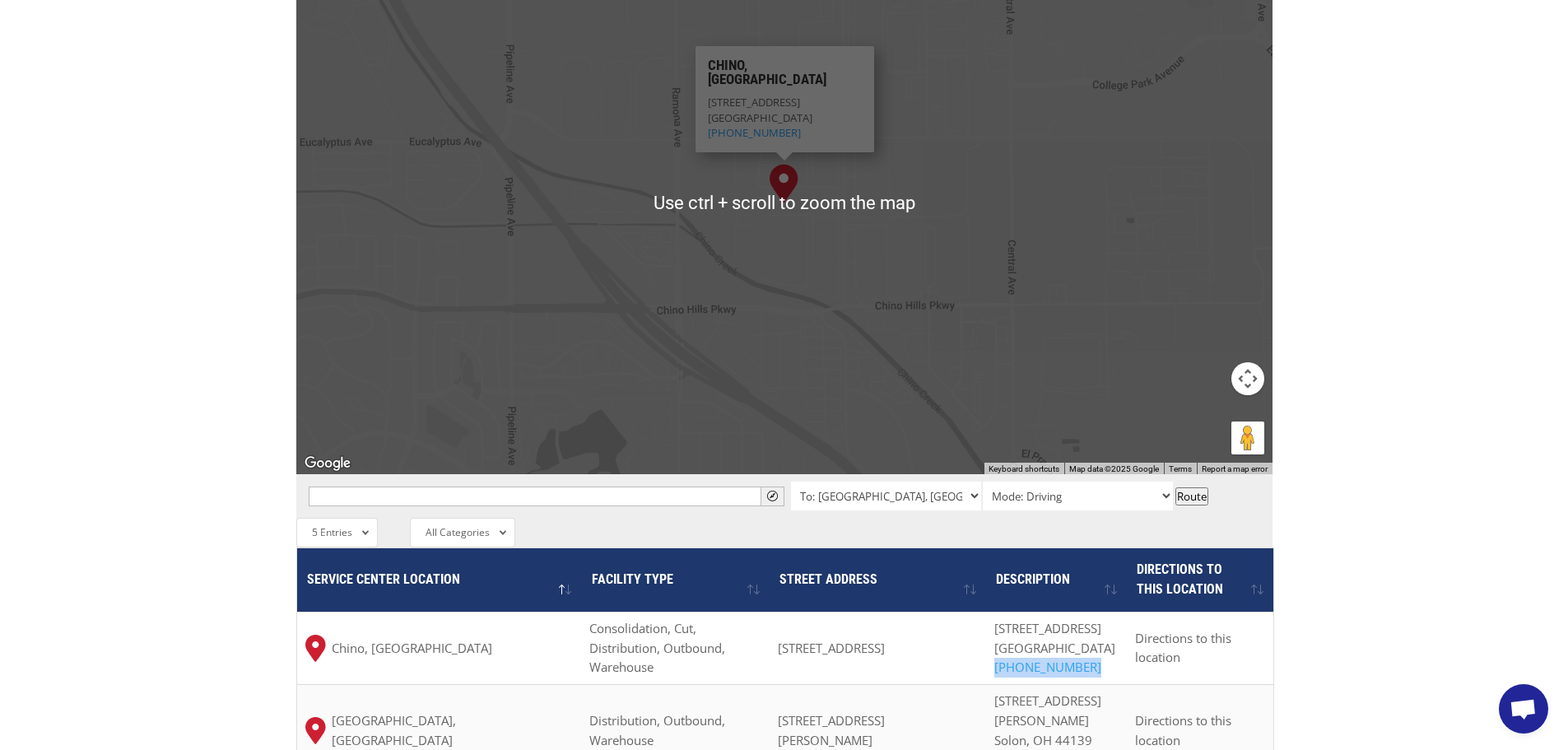
scroll to position [1108, 0]
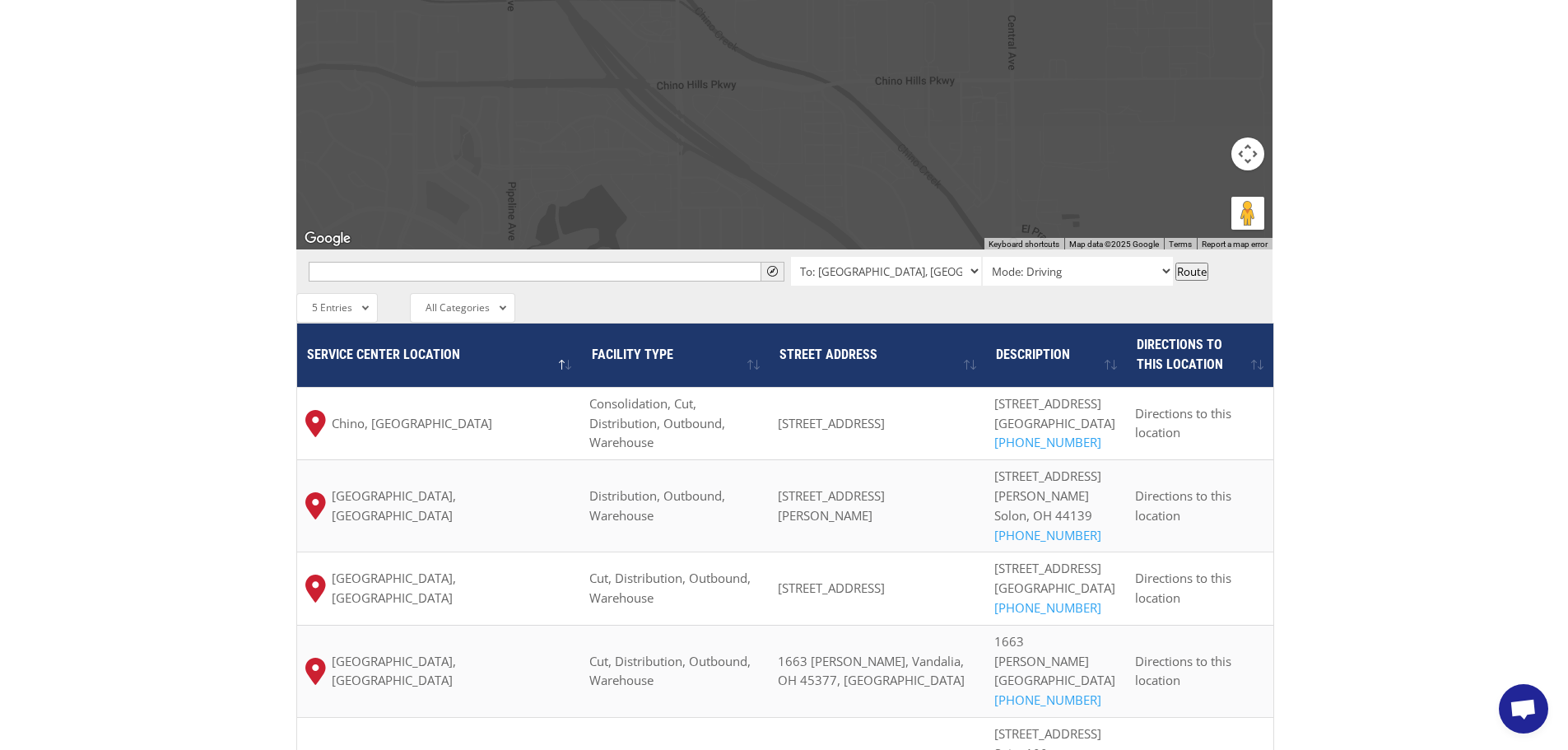
click at [1404, 394] on div "The most powerful map in the flooring industry. Our nationwide network lets you…" at bounding box center [784, 104] width 1568 height 1553
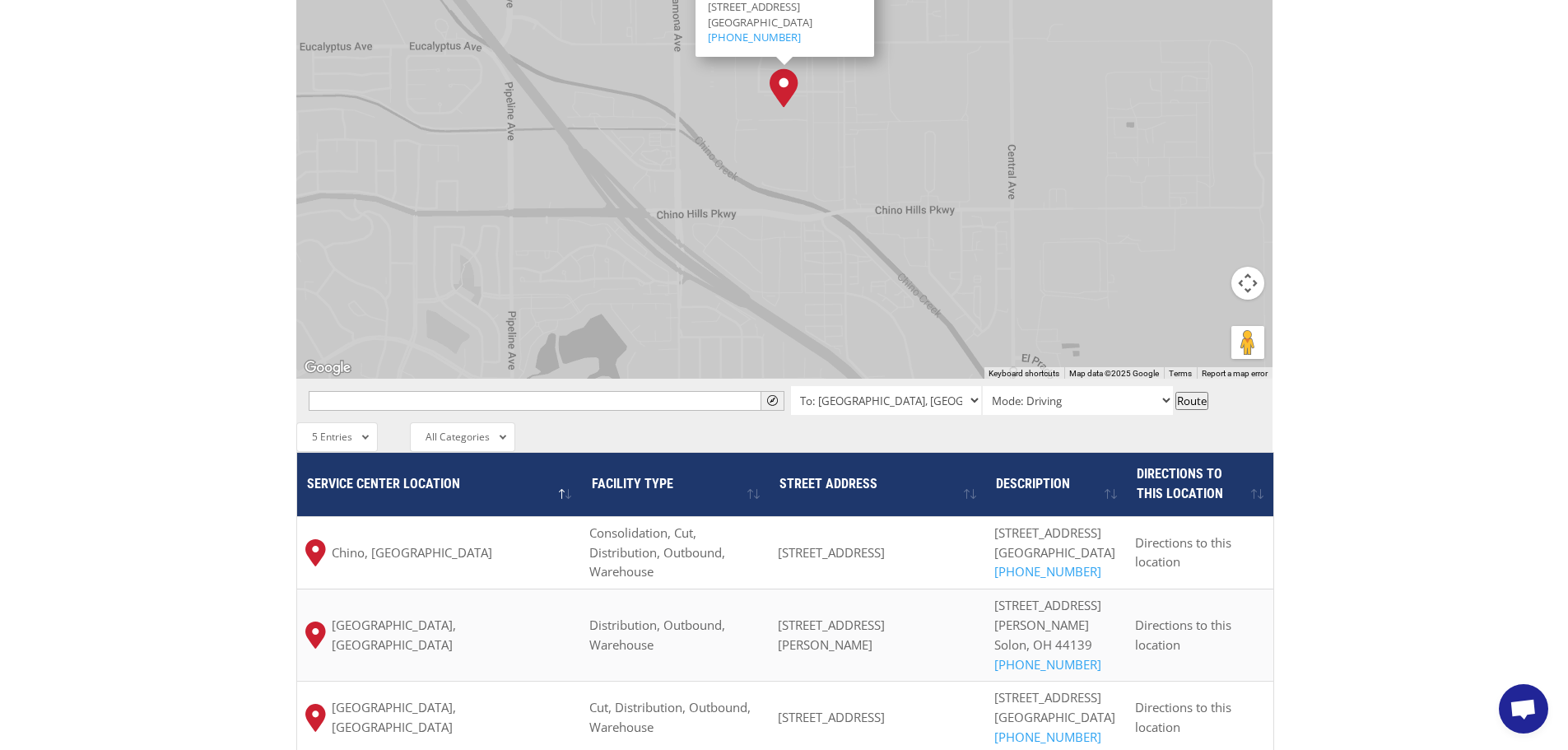
scroll to position [943, 0]
